Goal: Task Accomplishment & Management: Manage account settings

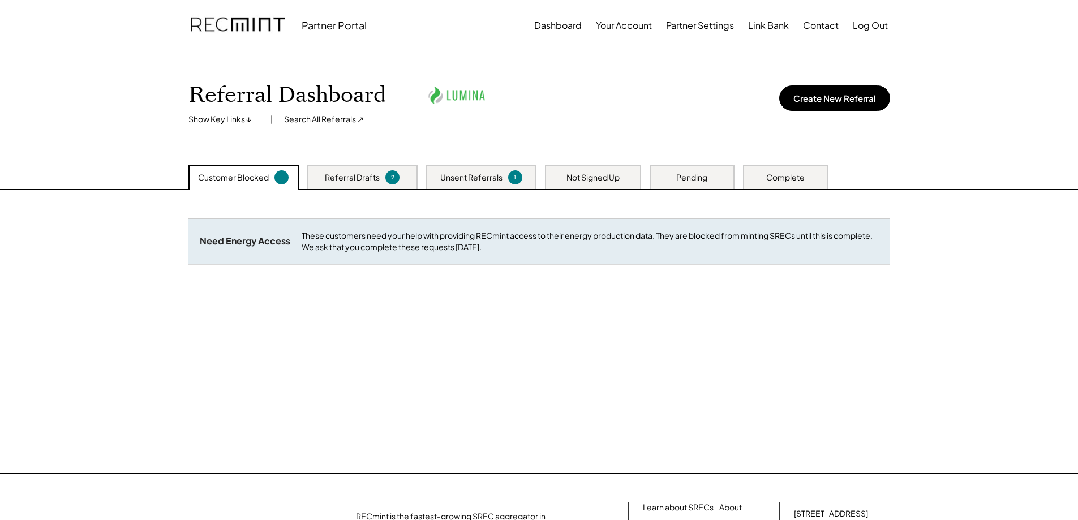
click at [491, 174] on div "Unsent Referrals" at bounding box center [471, 177] width 62 height 11
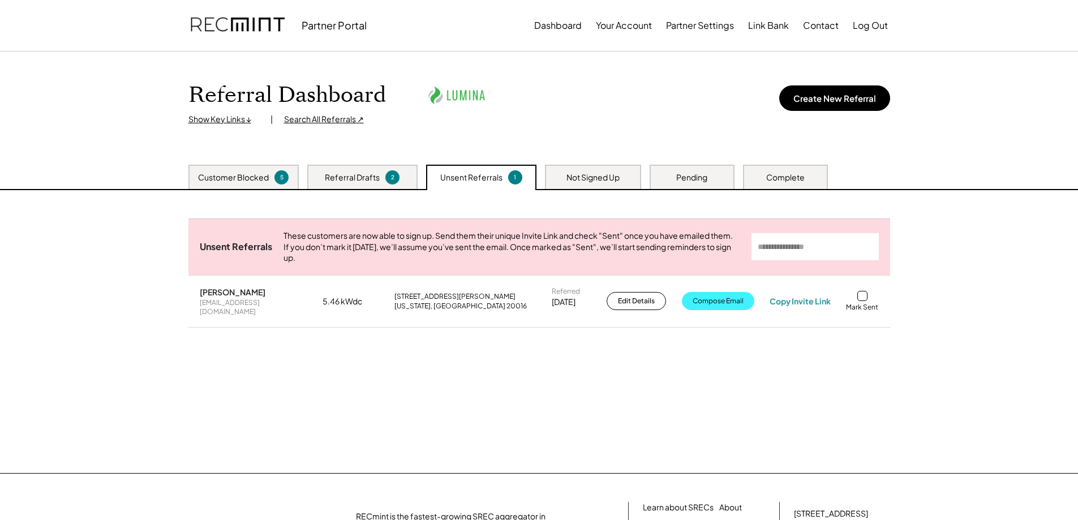
click at [727, 309] on button "Compose Email" at bounding box center [718, 301] width 72 height 18
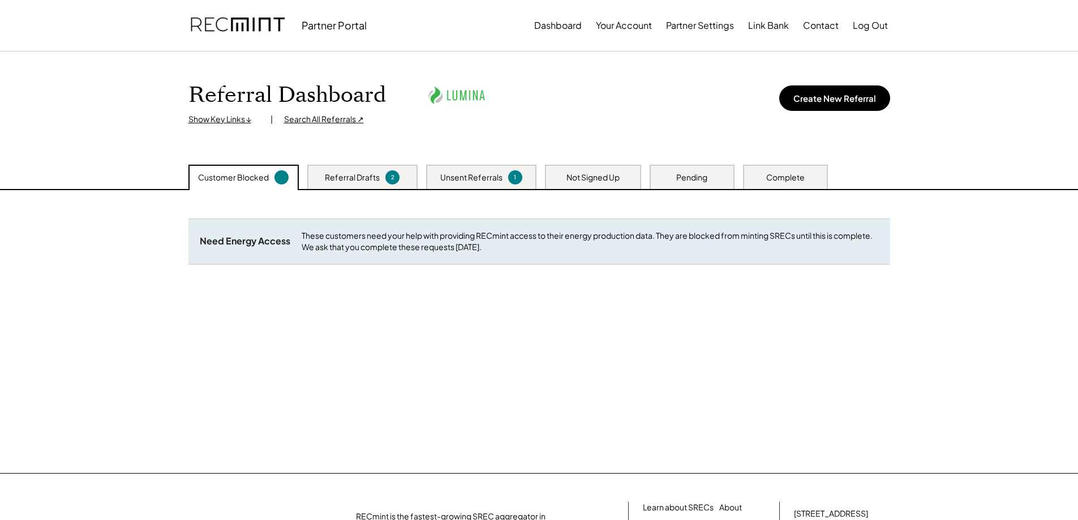
click at [487, 173] on div "Unsent Referrals" at bounding box center [471, 177] width 62 height 11
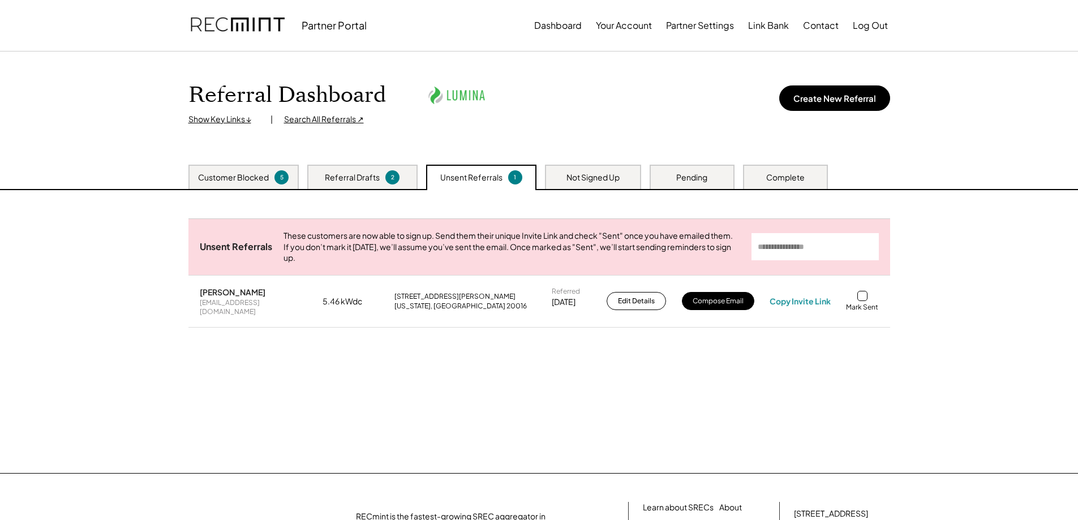
click at [863, 301] on div at bounding box center [862, 296] width 10 height 10
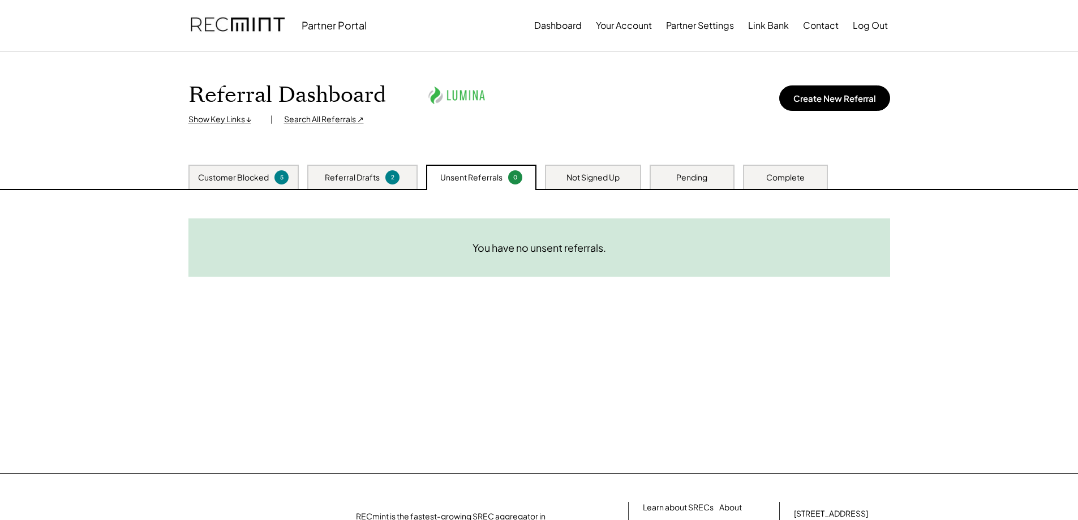
click at [223, 183] on div "Customer Blocked 5" at bounding box center [243, 177] width 110 height 24
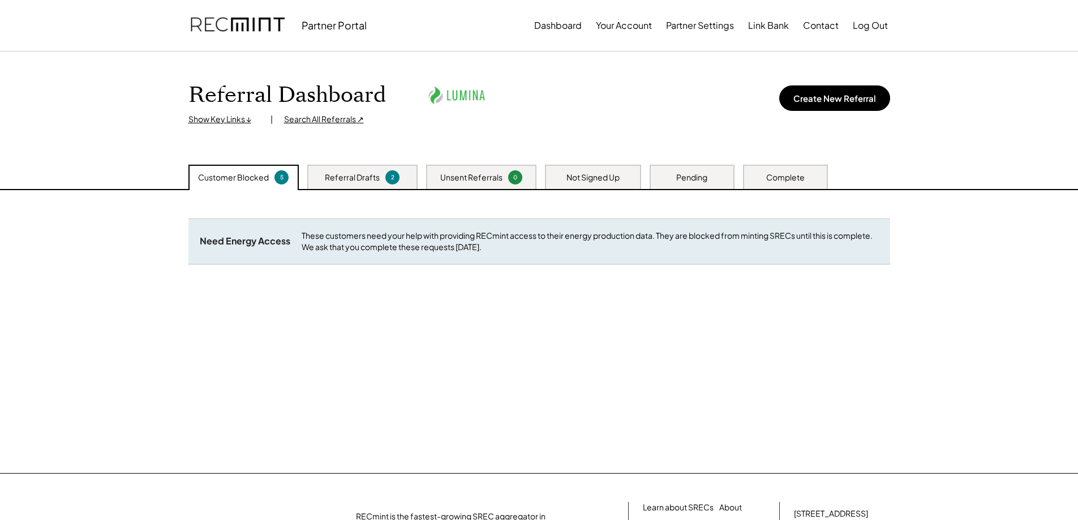
click at [348, 174] on div "Referral Drafts" at bounding box center [352, 177] width 55 height 11
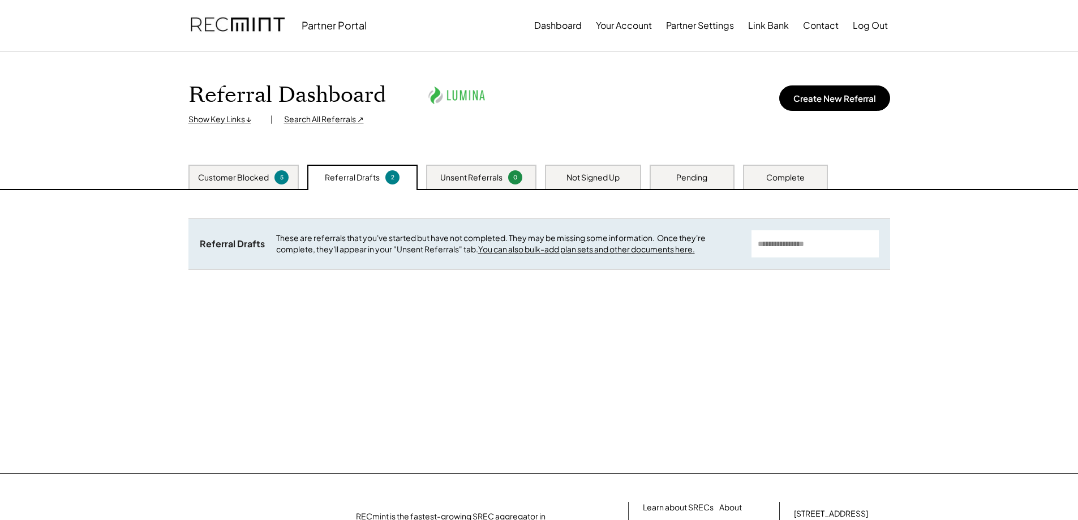
click at [254, 175] on div "Customer Blocked" at bounding box center [233, 177] width 71 height 11
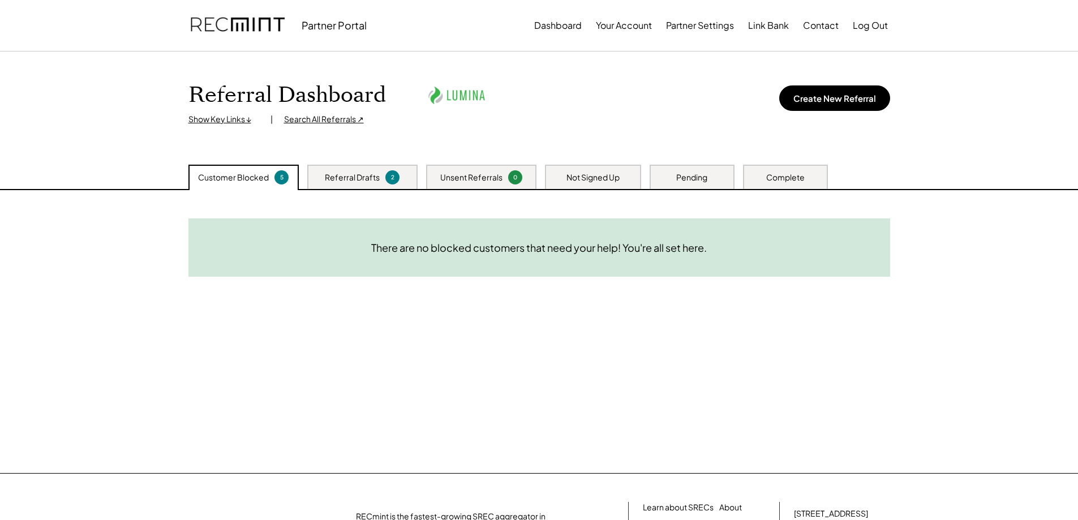
click at [379, 175] on div "Referral Drafts" at bounding box center [352, 177] width 55 height 11
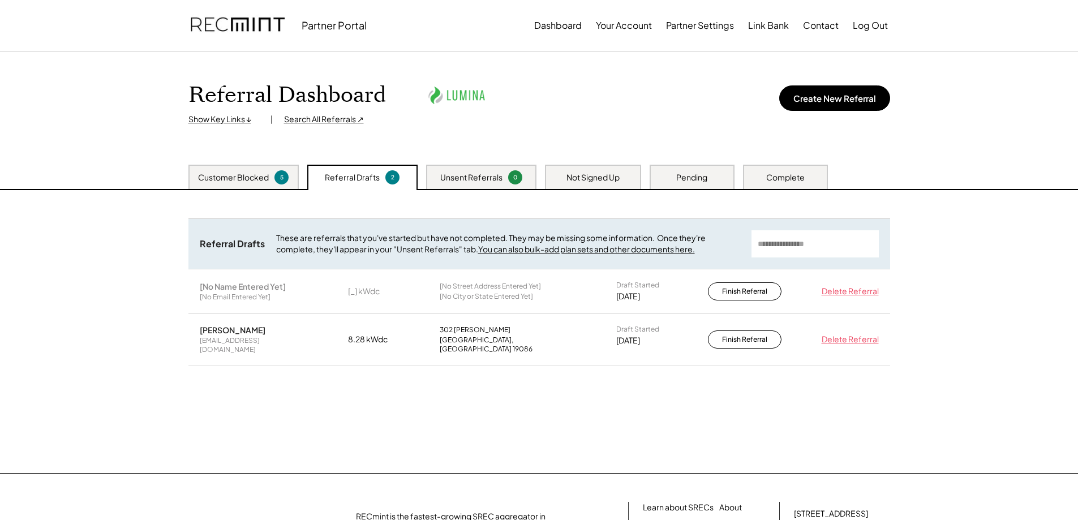
click at [835, 289] on div "Delete Referral" at bounding box center [848, 291] width 62 height 11
click at [815, 292] on div "Click again to delete." at bounding box center [839, 291] width 78 height 11
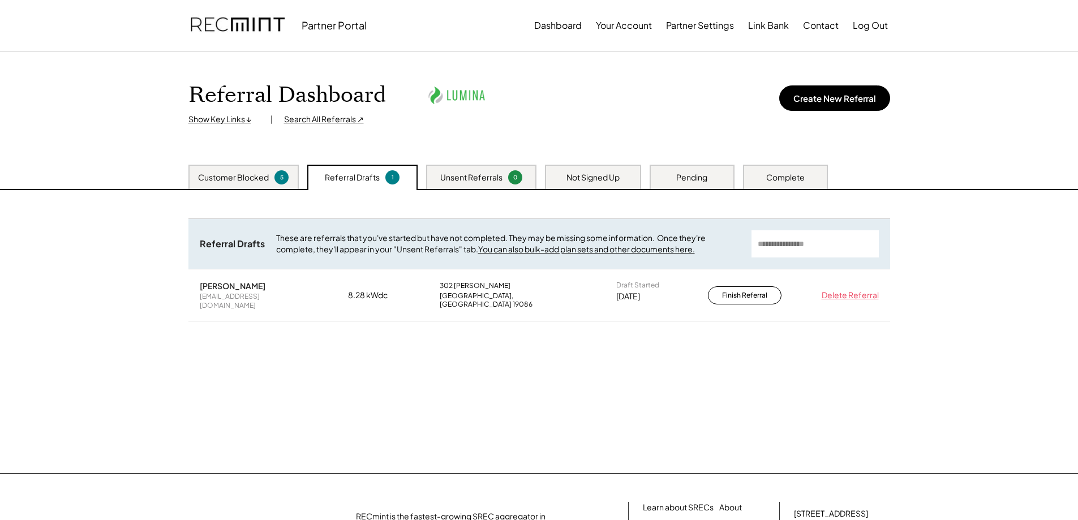
click at [485, 176] on div "Unsent Referrals" at bounding box center [471, 177] width 62 height 11
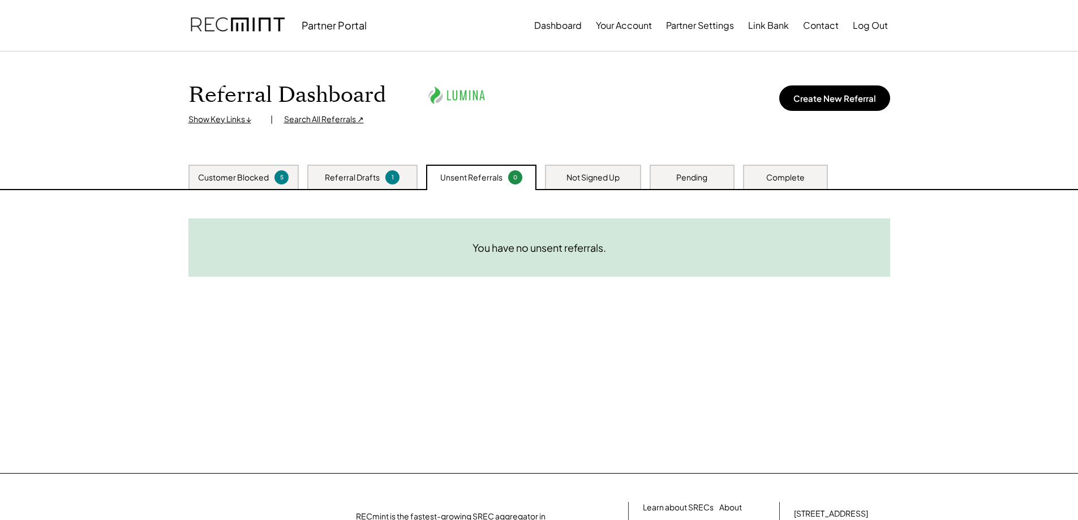
click at [608, 183] on div "Not Signed Up" at bounding box center [593, 177] width 96 height 24
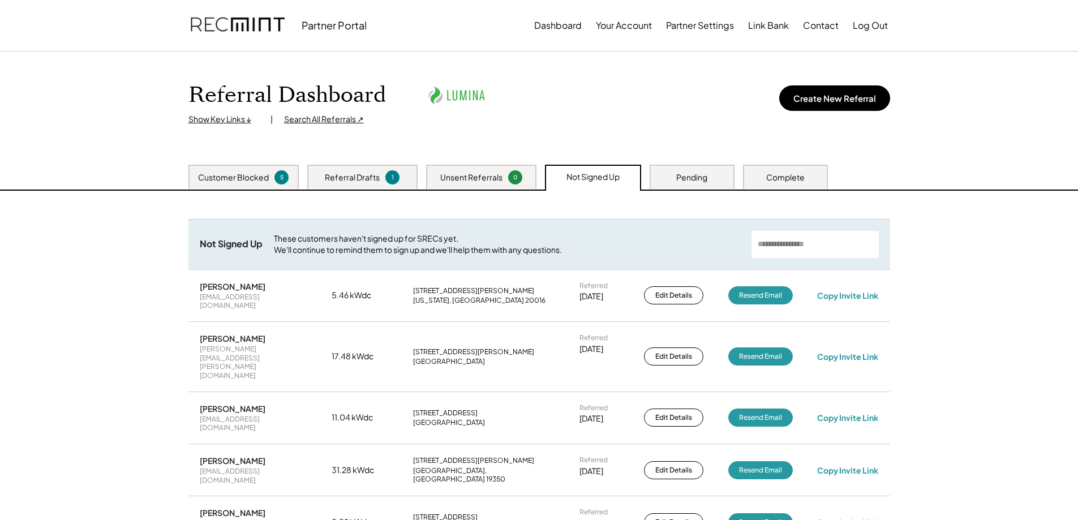
click at [252, 176] on div "Customer Blocked" at bounding box center [233, 177] width 71 height 11
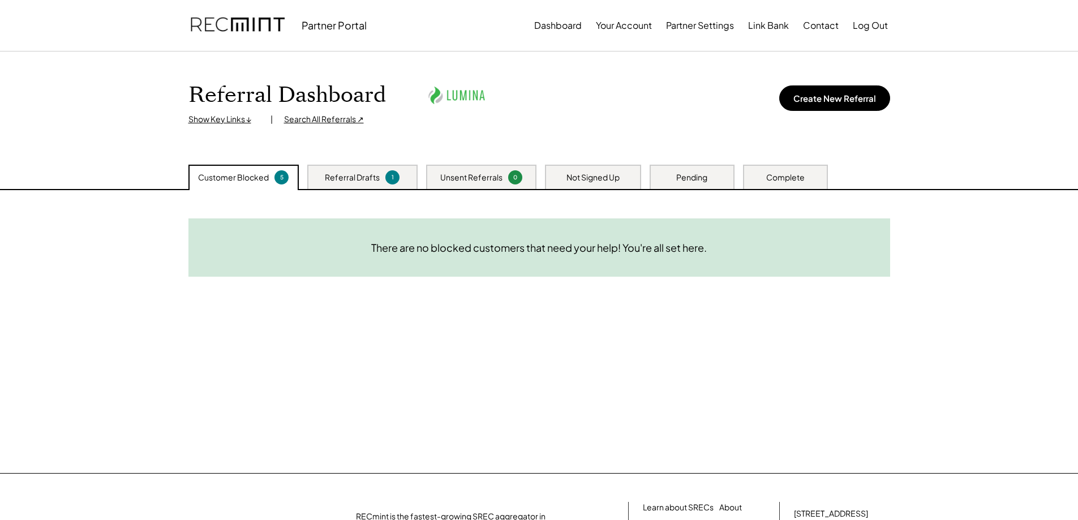
click at [587, 179] on div "Not Signed Up" at bounding box center [593, 177] width 53 height 11
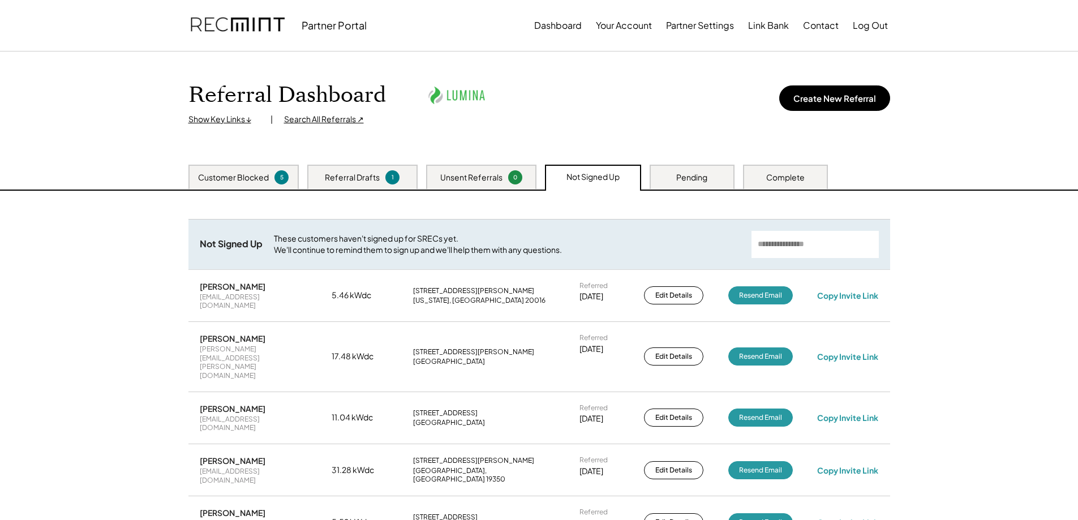
click at [675, 174] on div "Pending" at bounding box center [692, 177] width 85 height 24
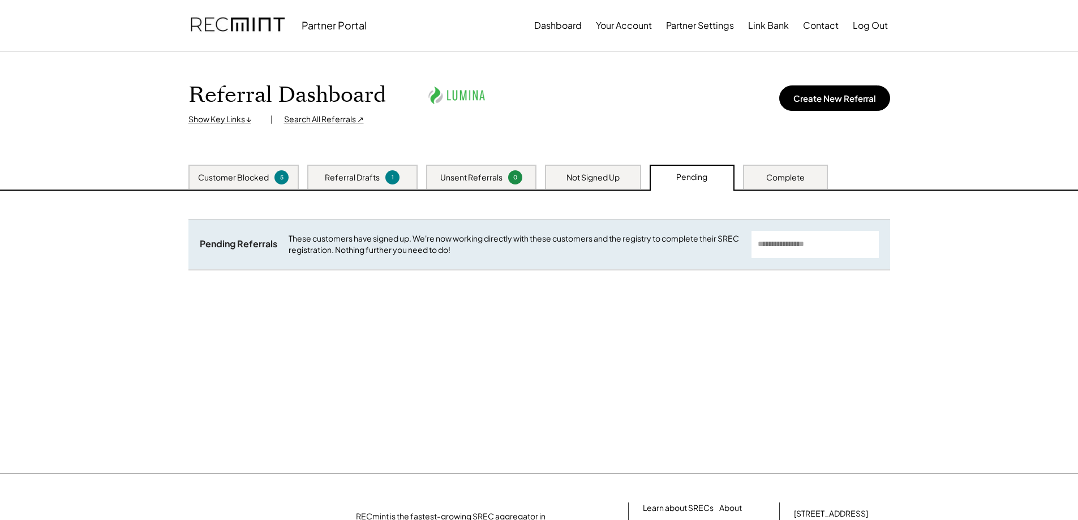
click at [778, 177] on div "Complete" at bounding box center [785, 177] width 38 height 11
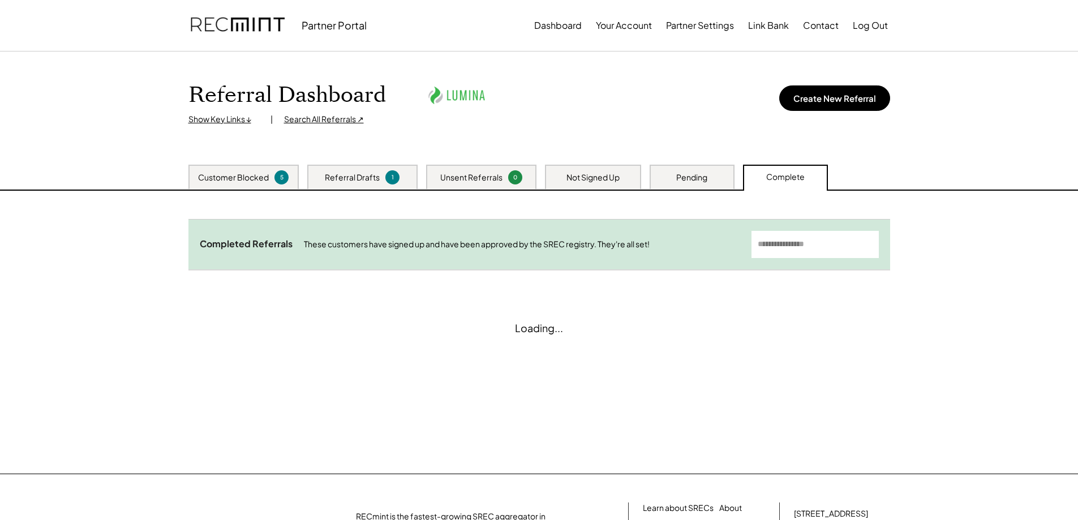
click at [234, 168] on div "Customer Blocked 5" at bounding box center [243, 177] width 110 height 24
